Goal: Task Accomplishment & Management: Manage account settings

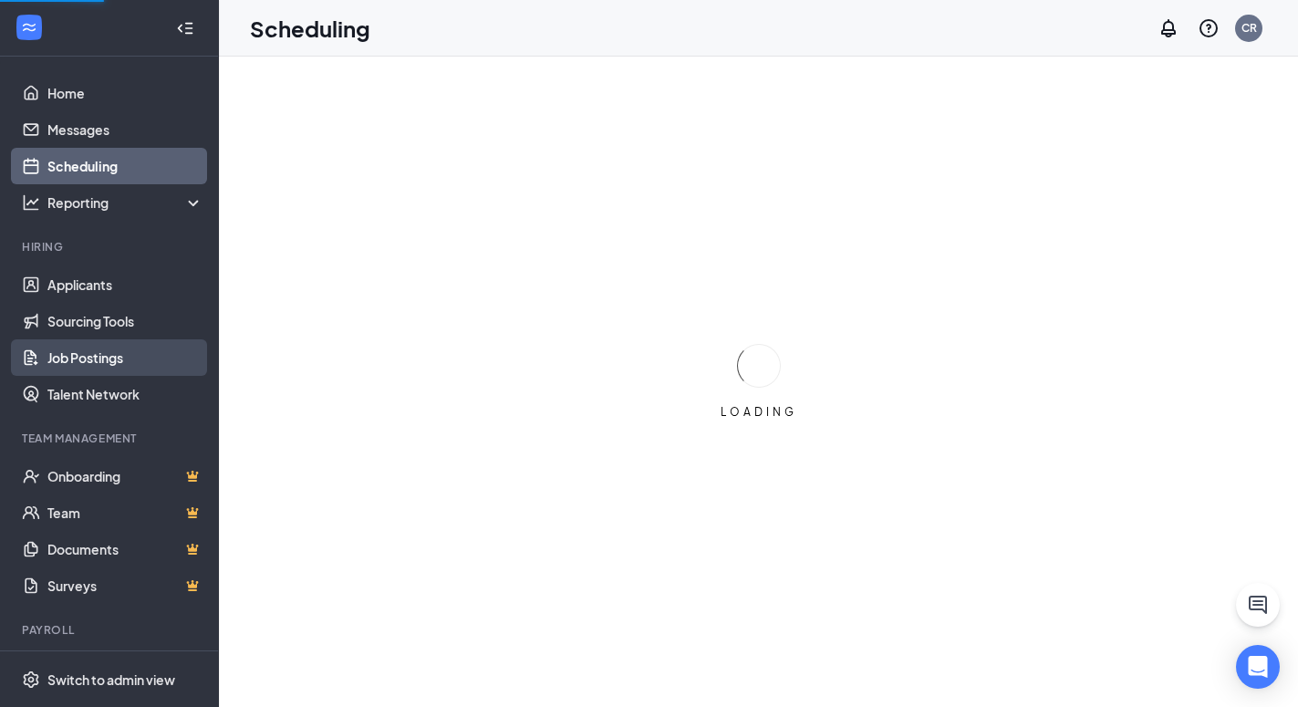
click at [86, 359] on link "Job Postings" at bounding box center [125, 357] width 156 height 36
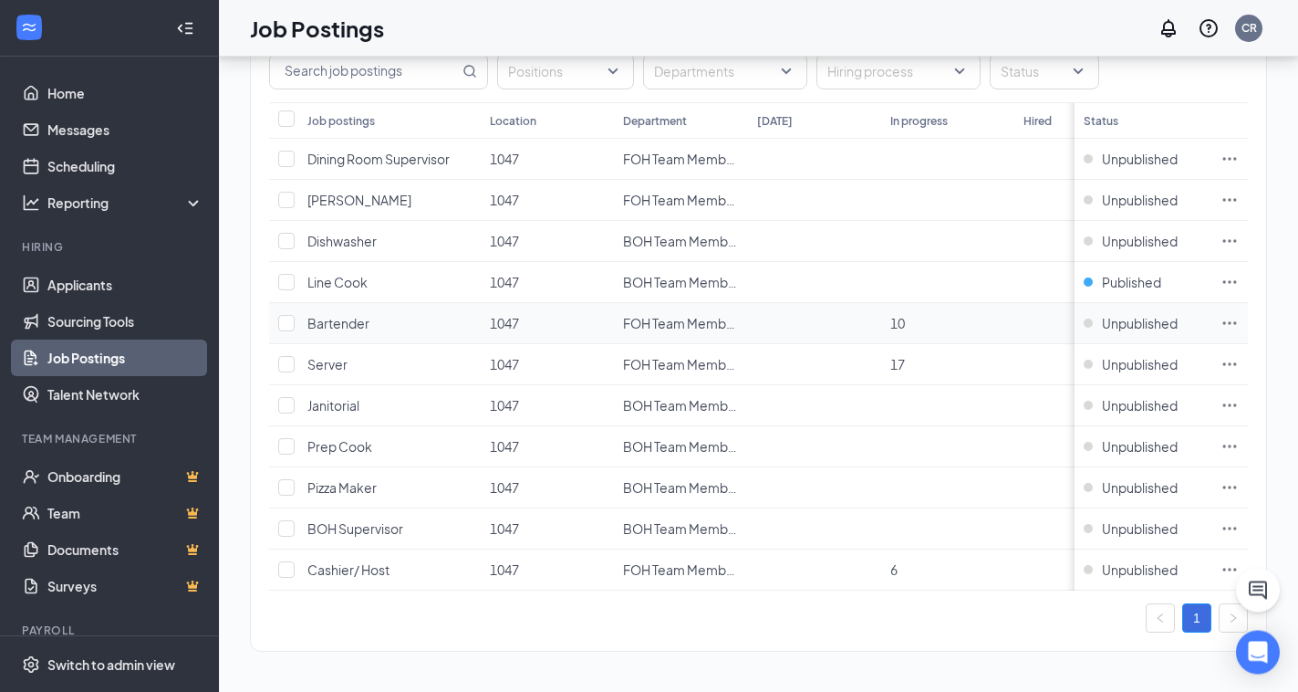
scroll to position [133, 0]
click at [291, 520] on input "checkbox" at bounding box center [286, 528] width 16 height 16
checkbox input "true"
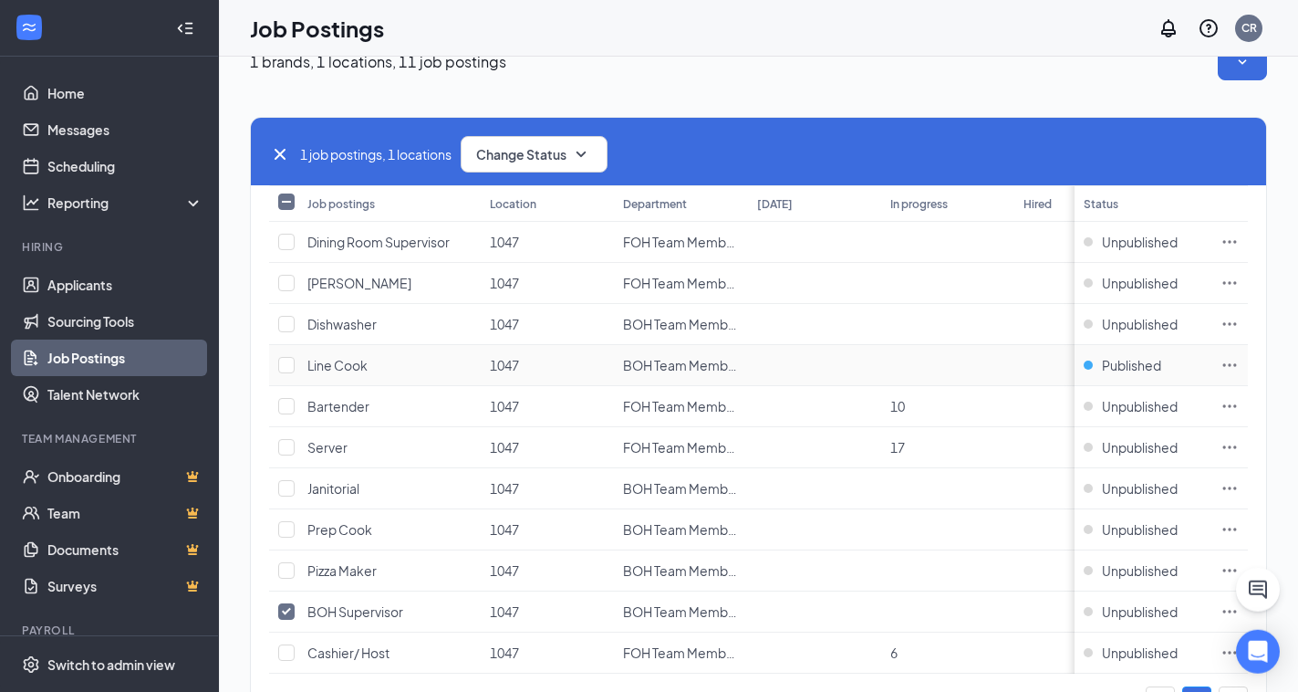
scroll to position [0, 0]
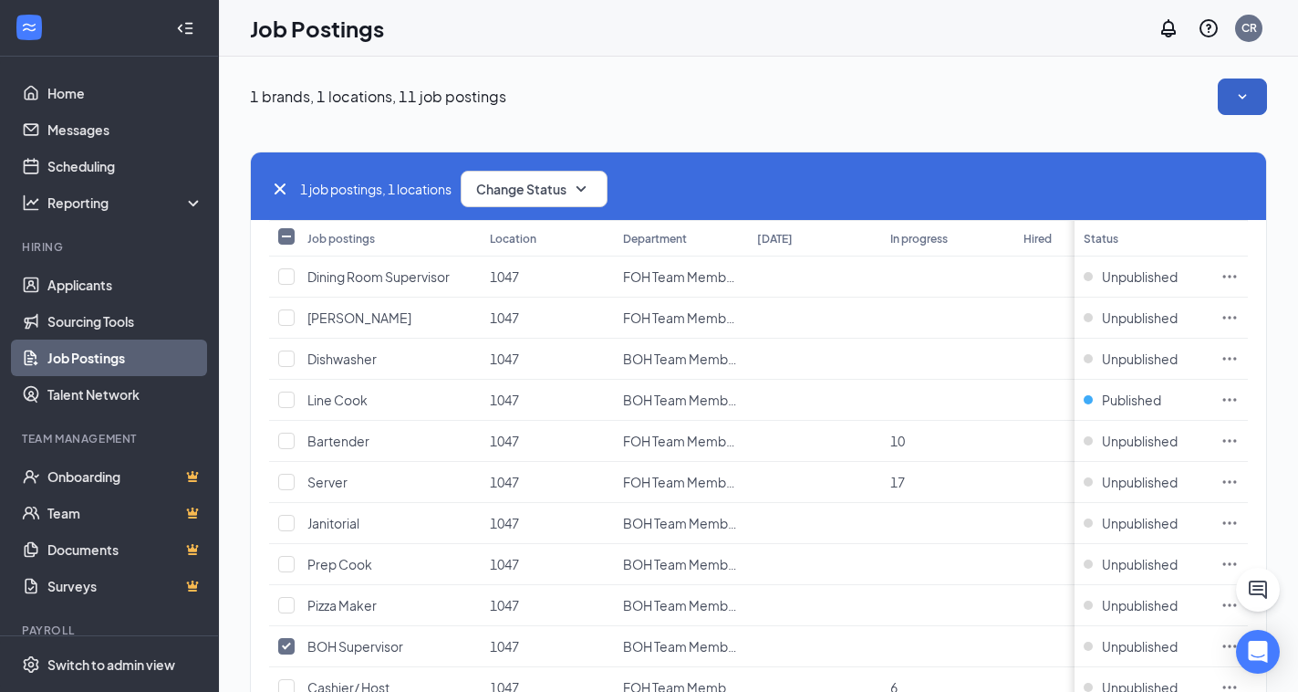
click at [1267, 99] on button "button" at bounding box center [1242, 96] width 49 height 36
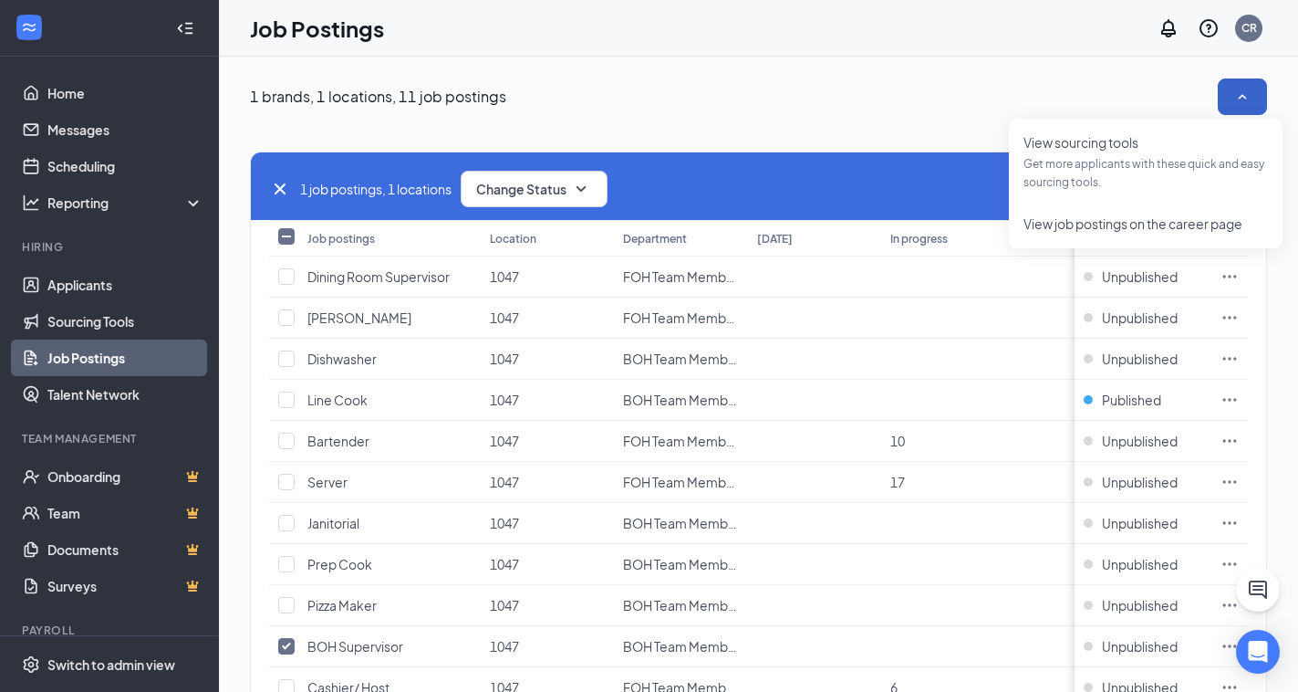
click at [1267, 99] on button "button" at bounding box center [1242, 96] width 49 height 36
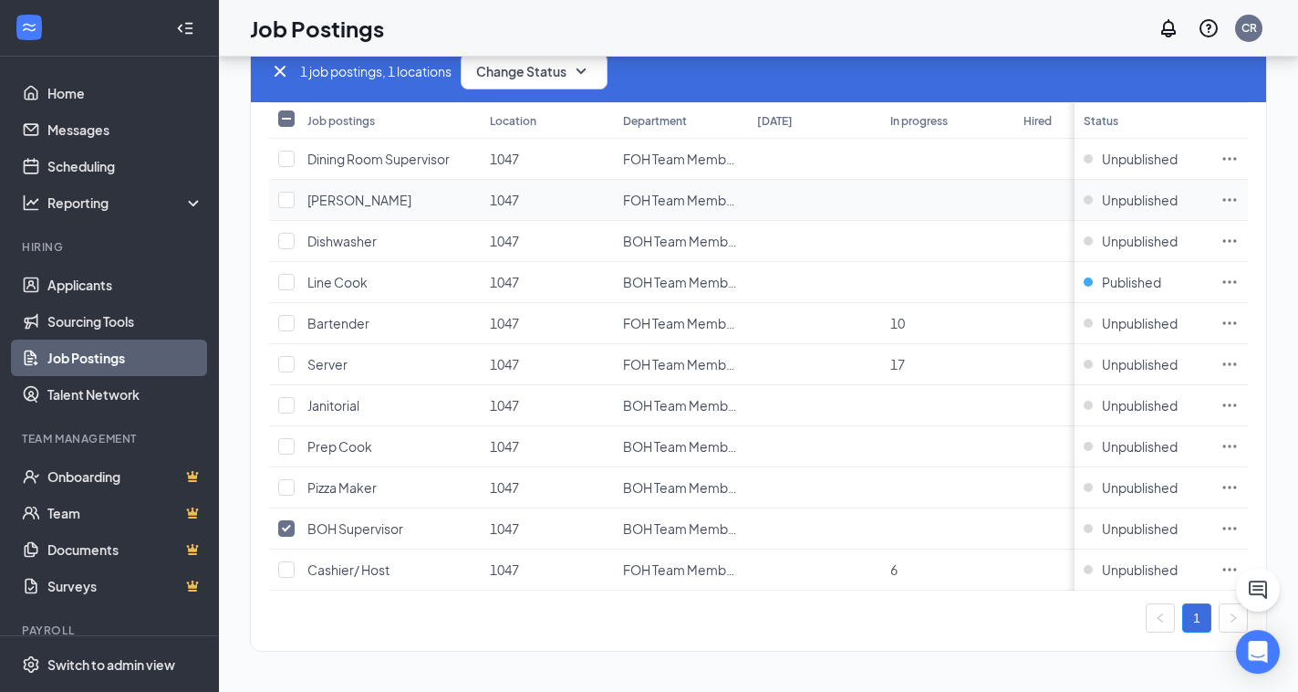
scroll to position [133, 0]
click at [1239, 519] on icon "Ellipses" at bounding box center [1230, 528] width 18 height 18
click at [1162, 520] on span "Unpublished" at bounding box center [1140, 528] width 76 height 18
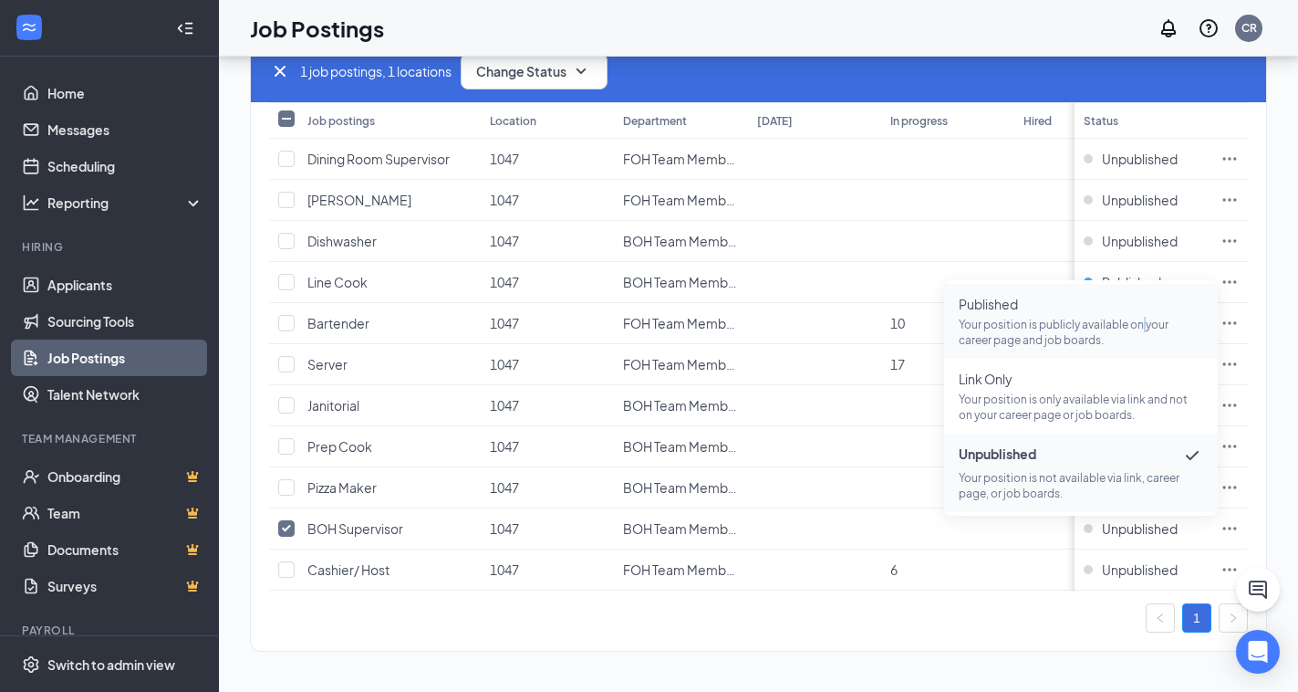
click at [1142, 317] on p "Your position is publicly available on your career page and job boards." at bounding box center [1081, 332] width 245 height 31
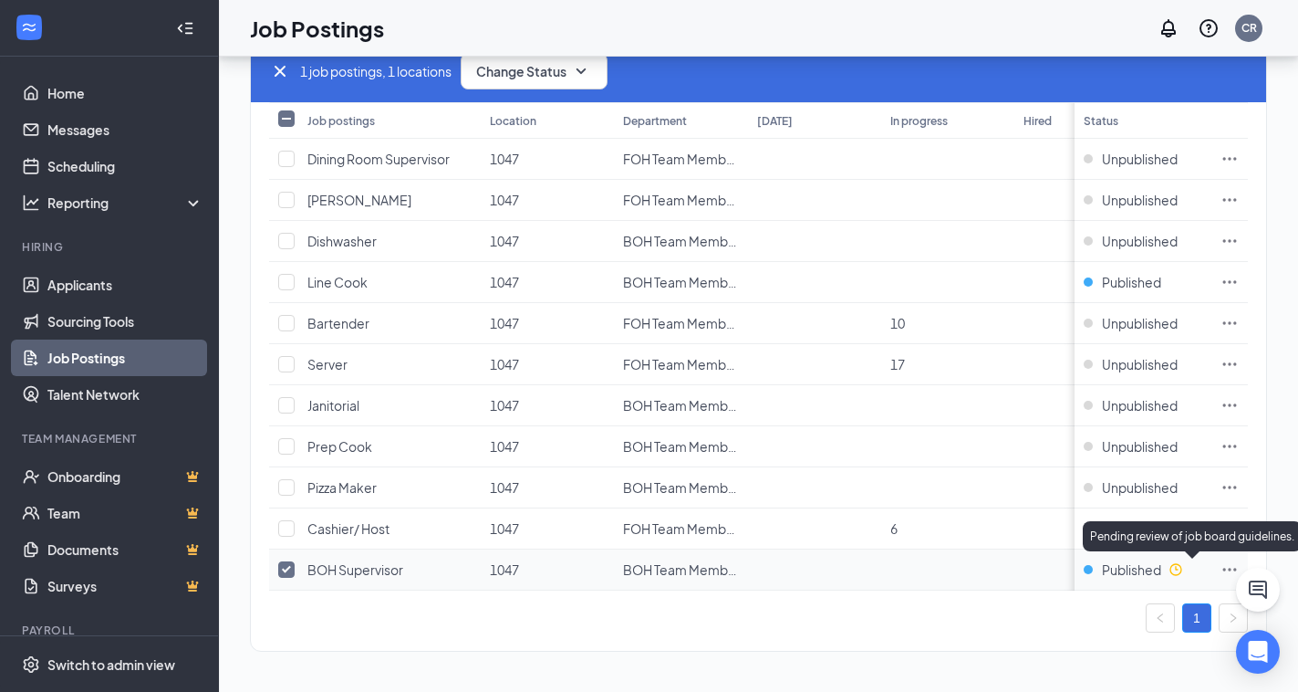
click at [1183, 562] on icon "Clock" at bounding box center [1176, 569] width 15 height 15
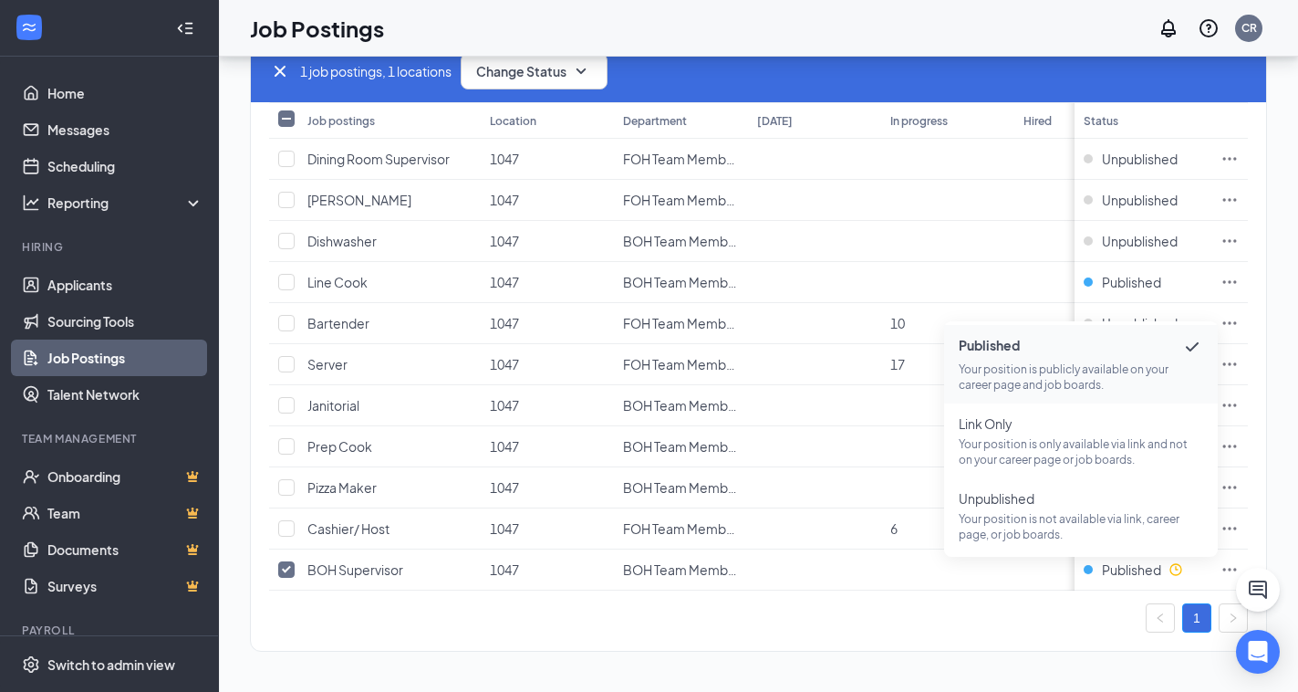
click at [1024, 687] on div "1 brands, 1 locations, 11 job postings 1 job postings, 1 locations Change Statu…" at bounding box center [758, 315] width 1079 height 753
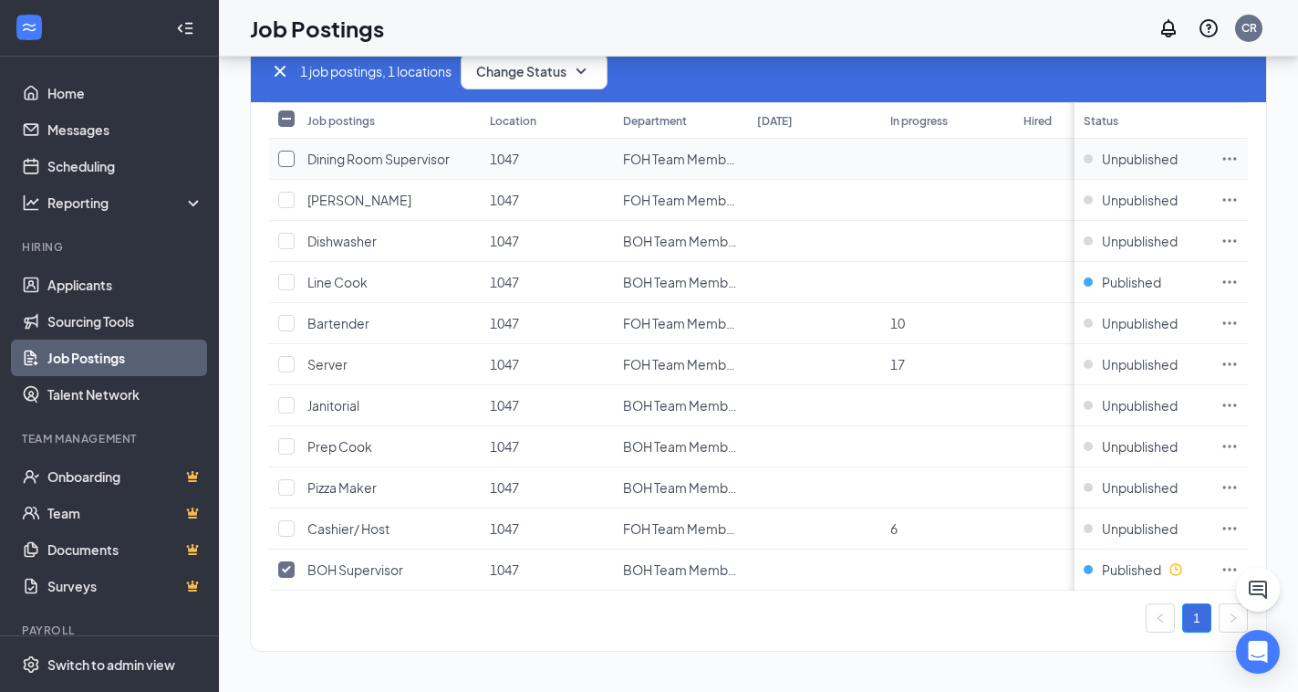
click at [291, 151] on input "checkbox" at bounding box center [286, 159] width 16 height 16
checkbox input "true"
click at [1172, 150] on span "Unpublished" at bounding box center [1140, 159] width 76 height 18
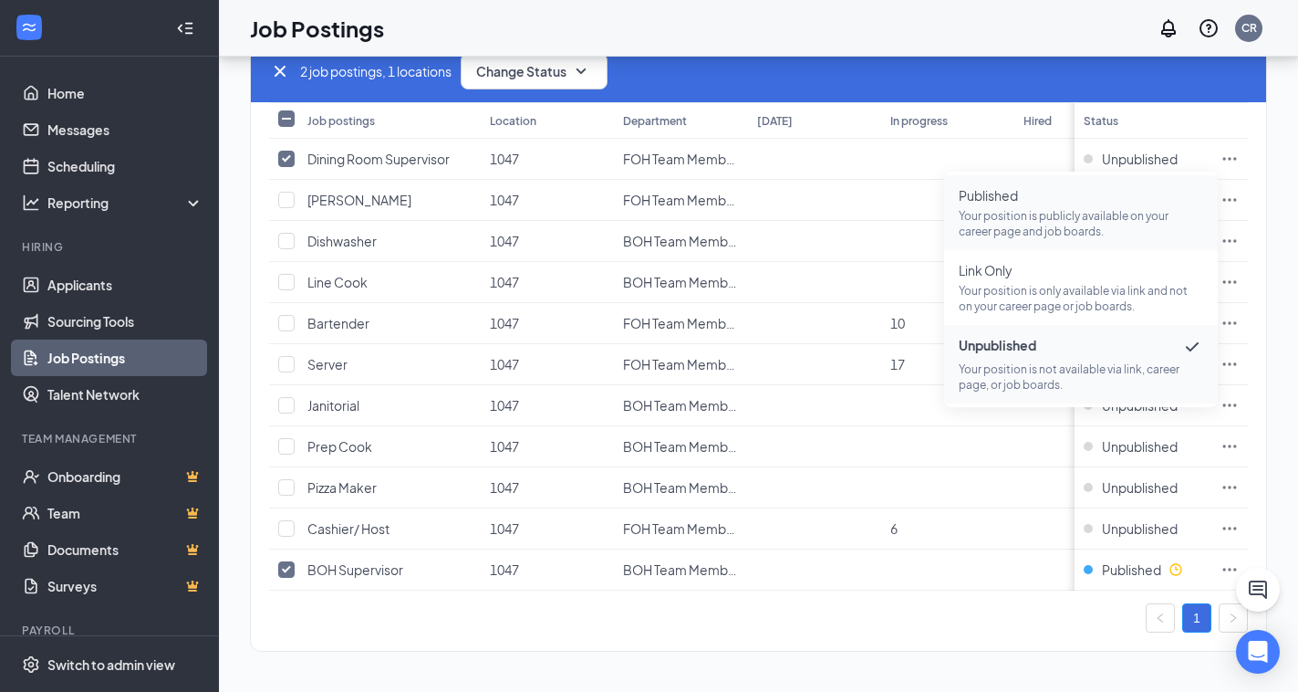
click at [1089, 190] on span "Published Your position is publicly available on your career page and job board…" at bounding box center [1081, 212] width 245 height 53
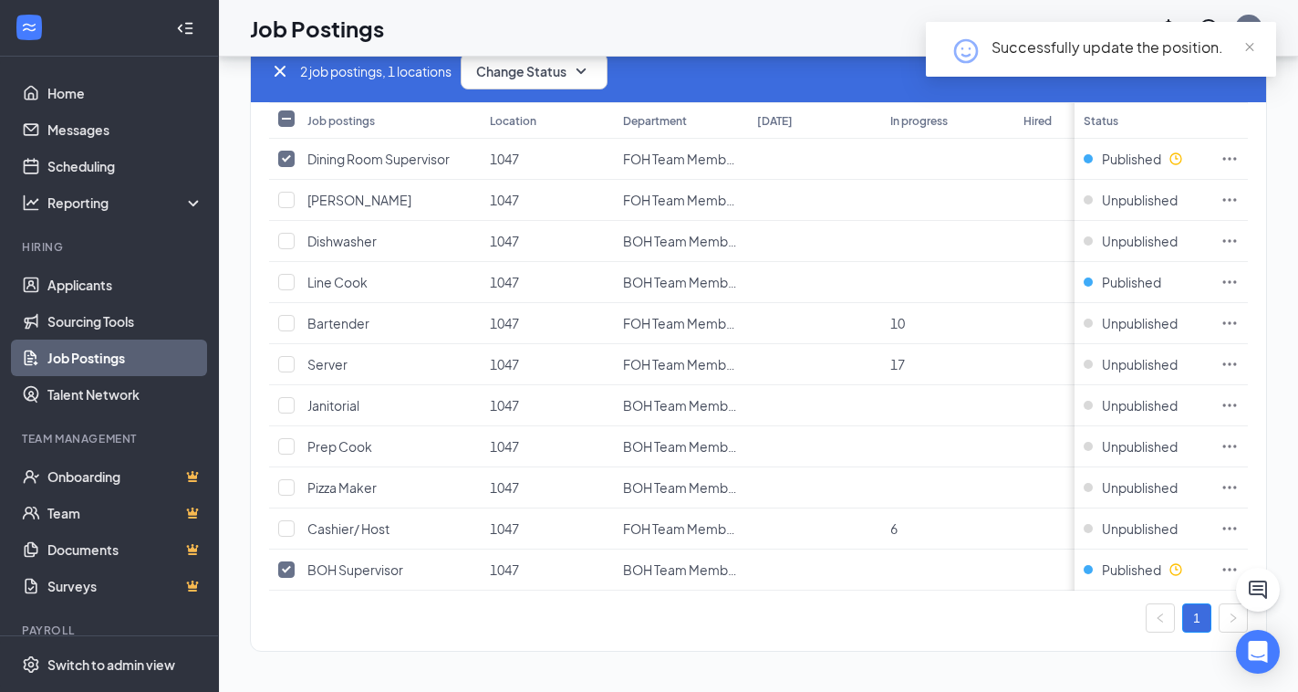
scroll to position [0, 0]
